Goal: Information Seeking & Learning: Learn about a topic

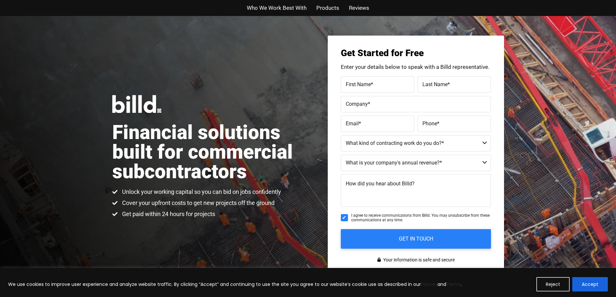
click at [258, 68] on div "Financial solutions built for commercial subcontractors Unlock your working cap…" at bounding box center [308, 157] width 616 height 282
click at [209, 189] on span "Unlock your working capital so you can bid on jobs confidently" at bounding box center [201, 192] width 161 height 8
drag, startPoint x: 178, startPoint y: 202, endPoint x: 186, endPoint y: 204, distance: 7.4
click at [178, 202] on span "Cover your upfront costs to get new projects off the ground" at bounding box center [198, 203] width 154 height 8
click at [189, 209] on li "Cover your upfront costs to get new projects off the ground" at bounding box center [196, 203] width 169 height 9
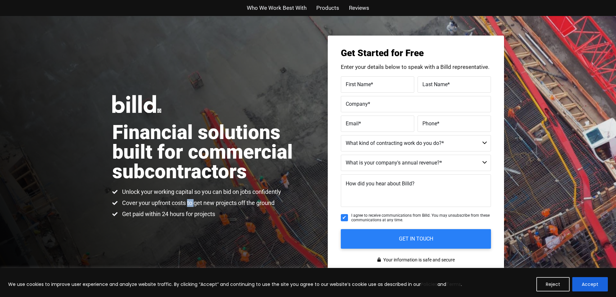
click at [189, 209] on li "Cover your upfront costs to get new projects off the ground" at bounding box center [196, 203] width 169 height 9
click at [262, 186] on div "Financial solutions built for commercial subcontractors Unlock your working cap…" at bounding box center [210, 156] width 196 height 123
click at [238, 214] on li "Get paid within 24 hours for projects" at bounding box center [196, 214] width 169 height 8
click at [150, 233] on div "Financial solutions built for commercial subcontractors Unlock your working cap…" at bounding box center [308, 157] width 616 height 282
click at [130, 218] on span "Get paid within 24 hours for projects" at bounding box center [168, 214] width 95 height 8
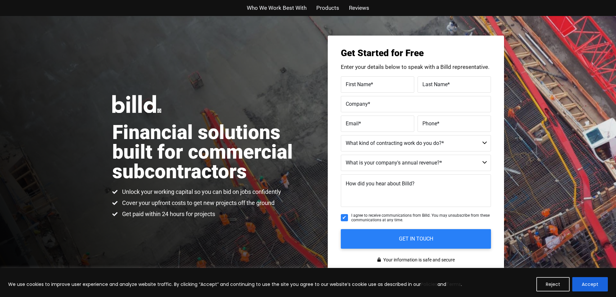
click at [154, 223] on div "Financial solutions built for commercial subcontractors Unlock your working cap…" at bounding box center [308, 157] width 616 height 282
drag, startPoint x: 212, startPoint y: 230, endPoint x: 247, endPoint y: 233, distance: 35.0
click at [217, 230] on div "Financial solutions built for commercial subcontractors Unlock your working cap…" at bounding box center [308, 157] width 616 height 282
click at [247, 233] on div "Financial solutions built for commercial subcontractors Unlock your working cap…" at bounding box center [308, 157] width 616 height 282
